Goal: Information Seeking & Learning: Learn about a topic

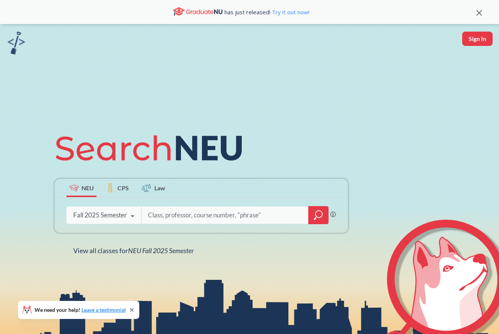
click at [204, 214] on input "search" at bounding box center [225, 215] width 156 height 16
type input "poker"
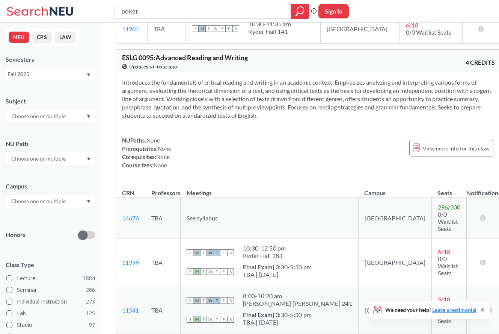
scroll to position [406, 0]
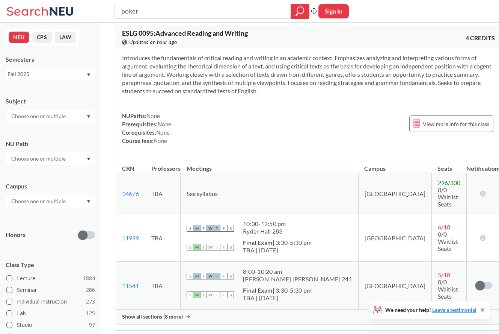
click at [163, 6] on input "poker" at bounding box center [203, 11] width 165 height 13
type input "sex"
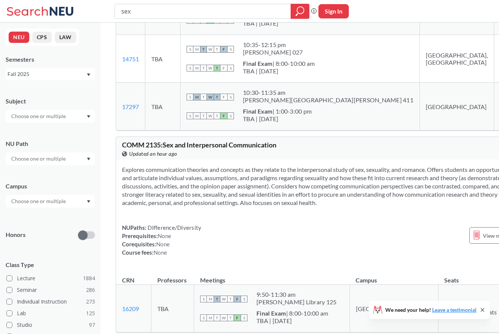
scroll to position [293, 0]
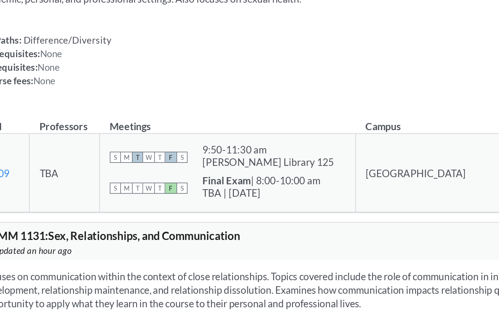
drag, startPoint x: 376, startPoint y: 212, endPoint x: 399, endPoint y: 212, distance: 22.2
click at [438, 212] on td "18 / 30 10/10 Waitlist Seats" at bounding box center [477, 201] width 78 height 48
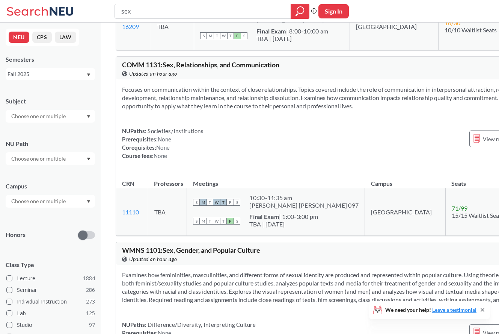
scroll to position [468, 0]
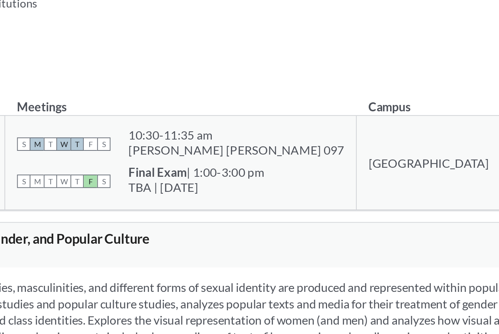
drag, startPoint x: 386, startPoint y: 229, endPoint x: 390, endPoint y: 229, distance: 4.5
click at [452, 210] on span "71 / 99" at bounding box center [460, 206] width 16 height 7
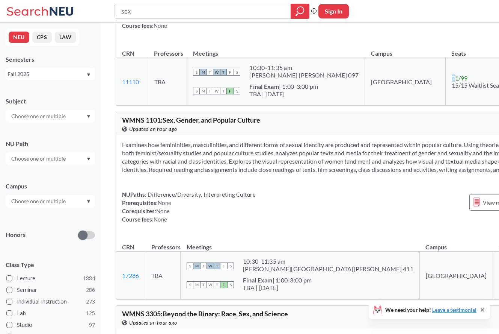
scroll to position [623, 0]
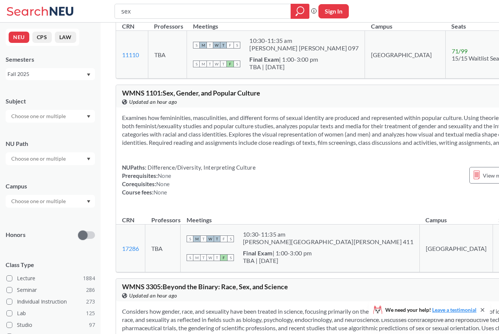
click at [213, 146] on section "Examines how femininities, masculinities, and different forms of sexual identit…" at bounding box center [338, 129] width 433 height 33
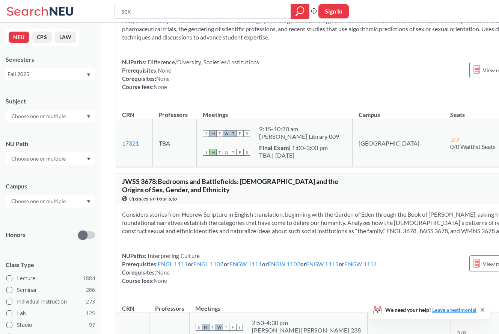
scroll to position [1334, 0]
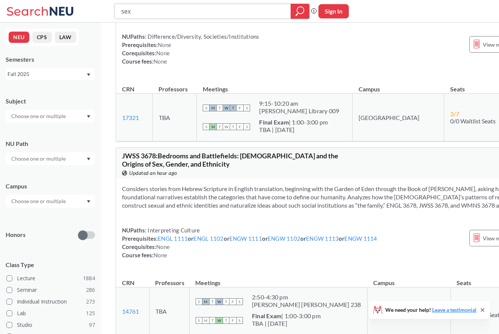
click at [196, 9] on input "sex" at bounding box center [203, 11] width 165 height 13
type input "ood"
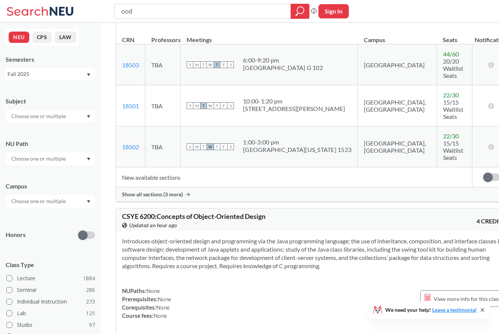
scroll to position [145, 0]
click at [150, 8] on input "ood" at bounding box center [203, 11] width 165 height 13
type input "cs 3100"
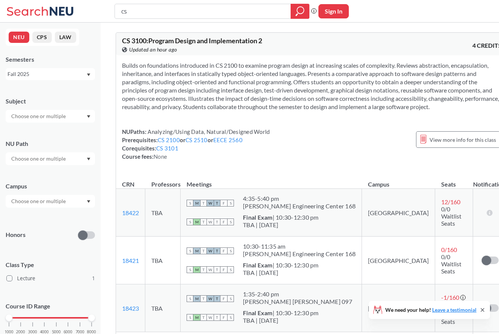
type input "c"
type input "cs 2100"
